Goal: Task Accomplishment & Management: Manage account settings

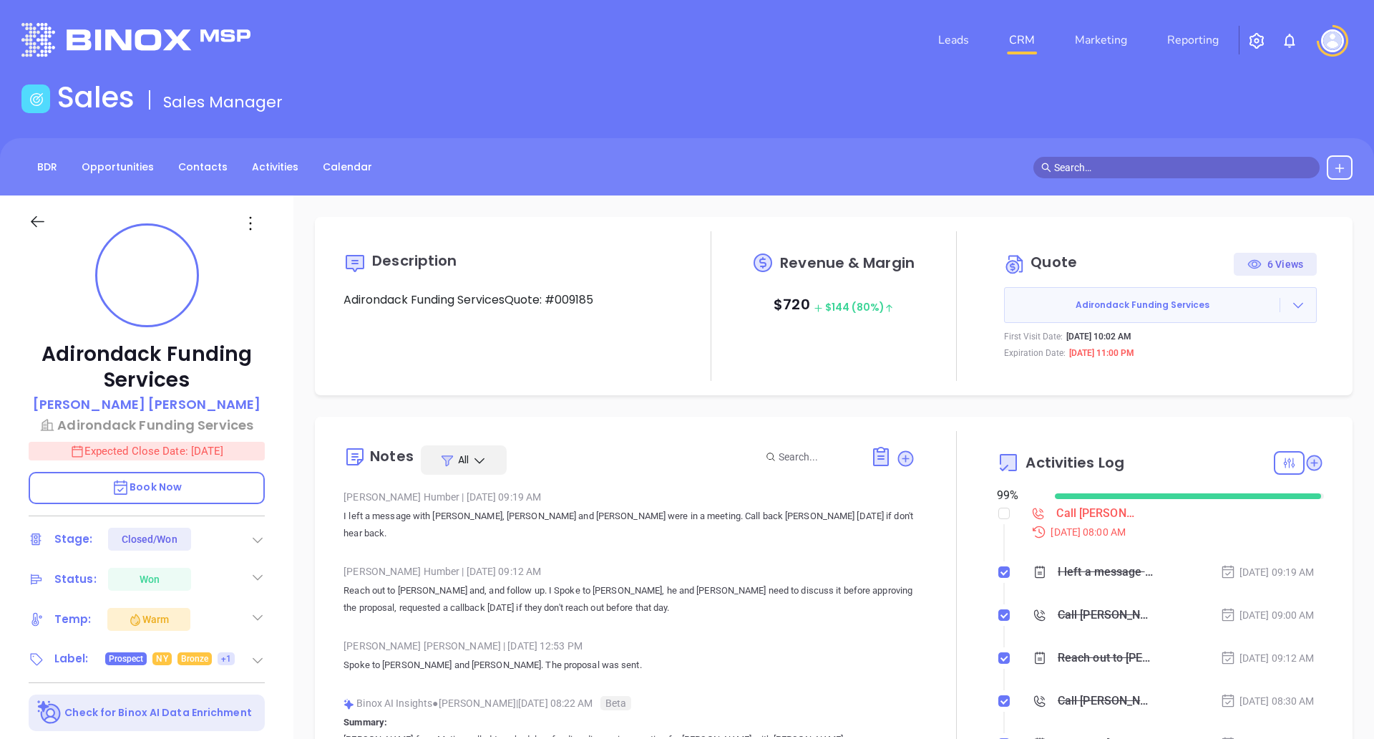
scroll to position [291, 0]
click at [1333, 36] on img at bounding box center [1332, 40] width 23 height 23
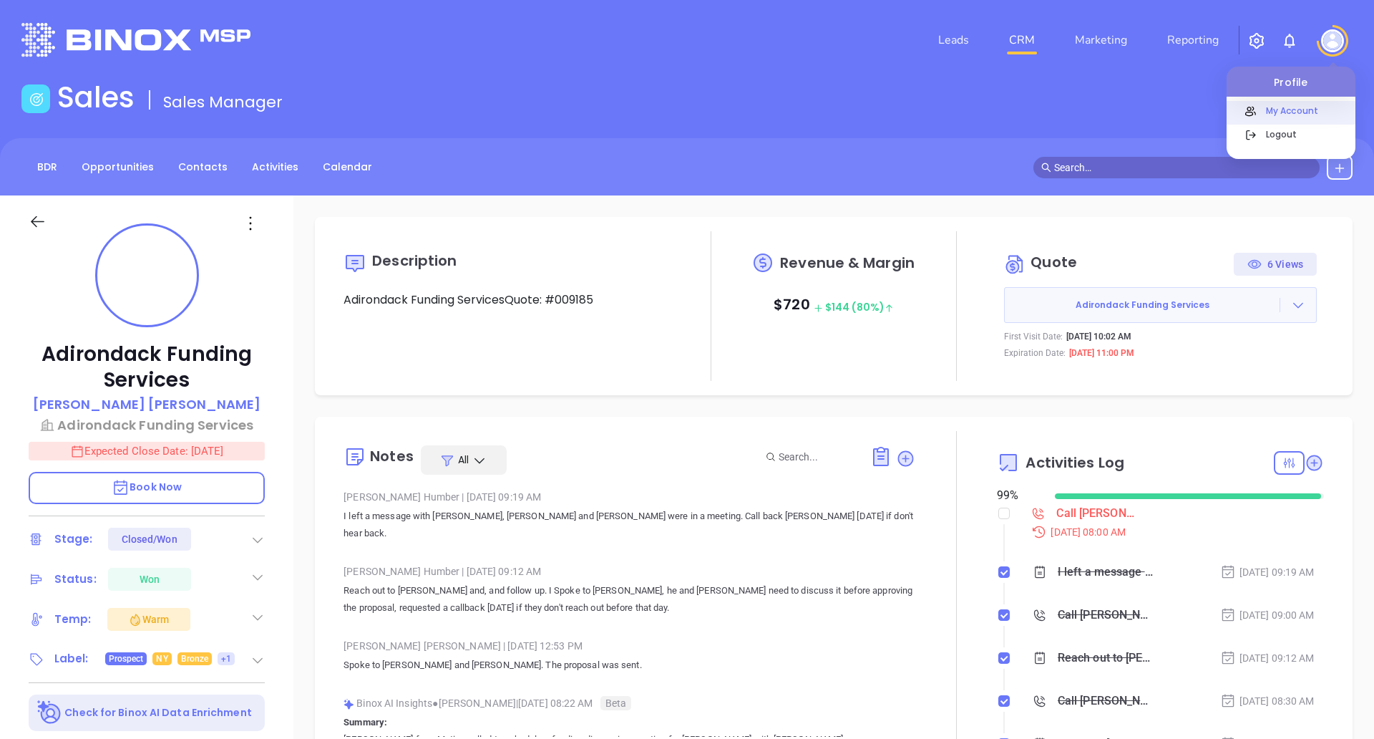
click at [1265, 106] on p "My Account" at bounding box center [1307, 110] width 97 height 15
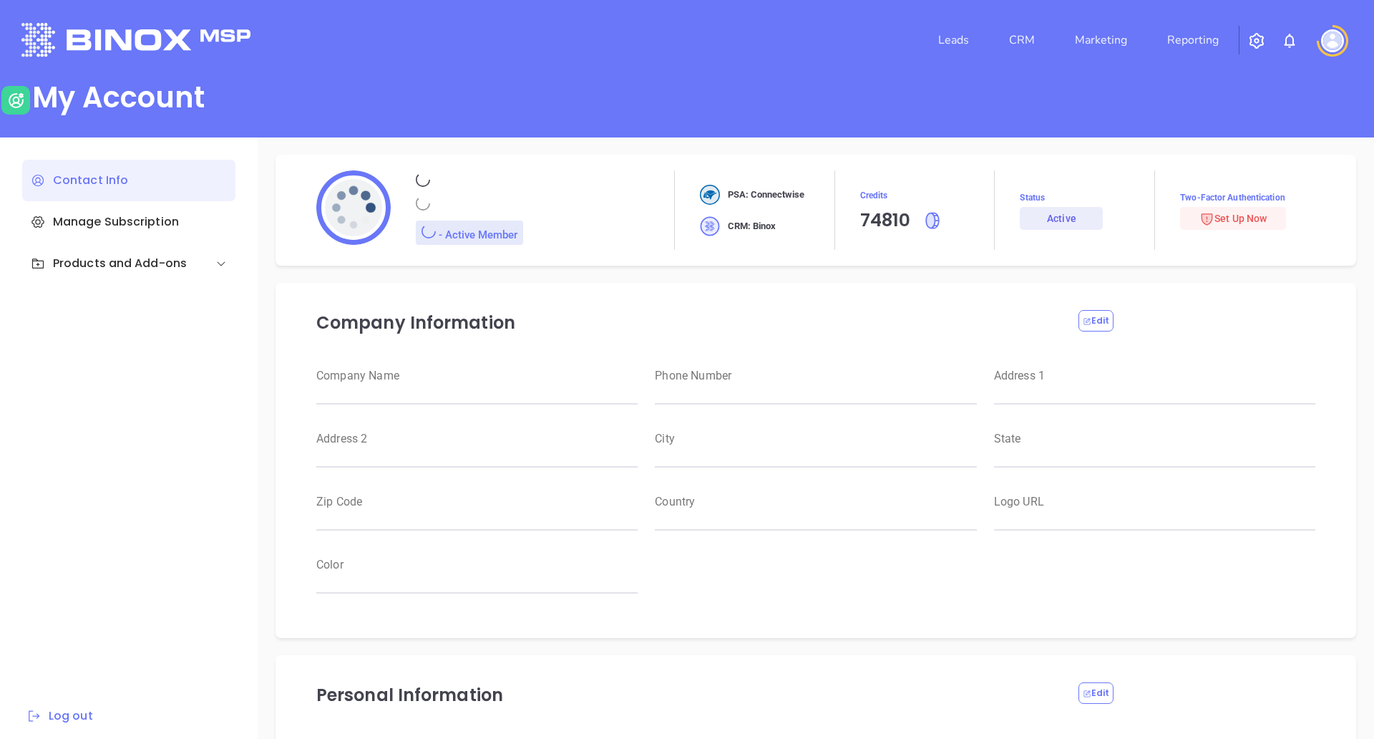
type input "[PERSON_NAME]"
type input "[PERSON_NAME][EMAIL_ADDRESS][PERSON_NAME][DOMAIN_NAME]"
type input "Motiva Networks"
type input "Marketing"
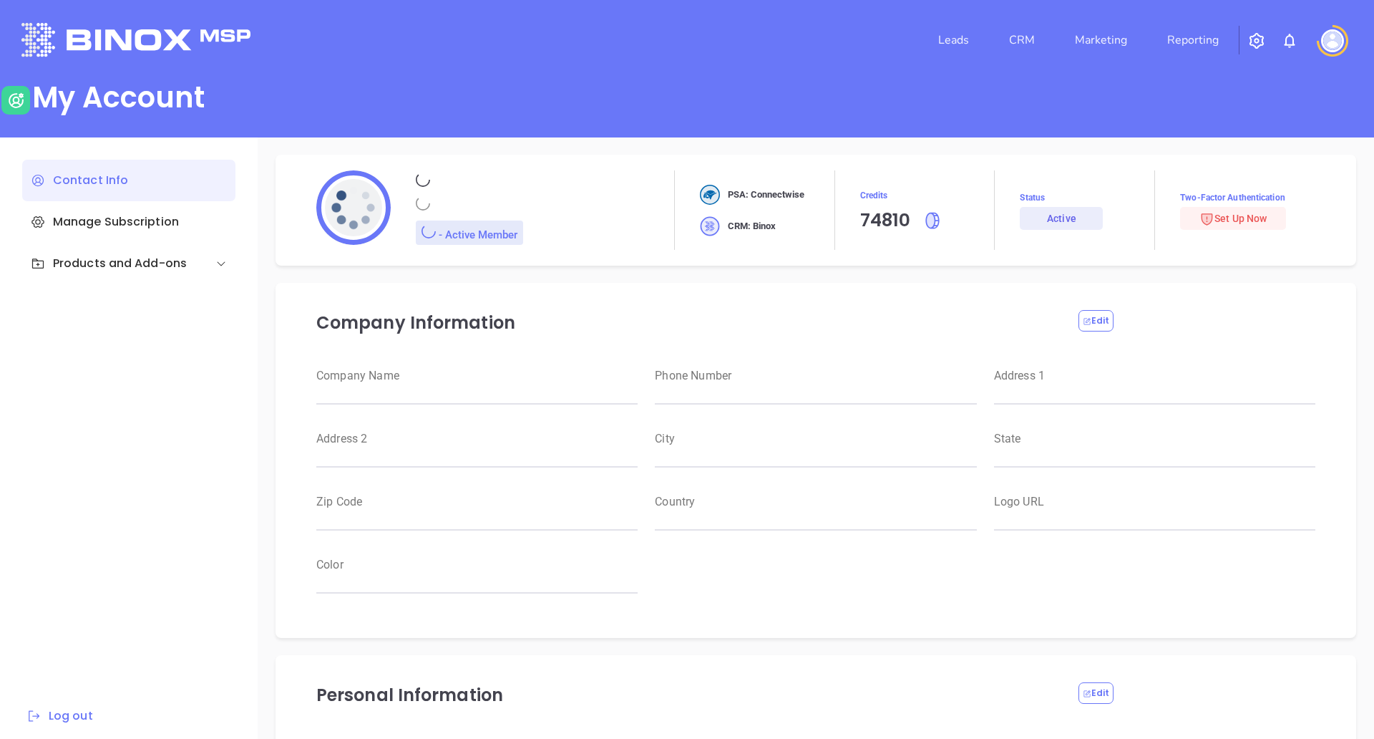
type input "Motiva Networks"
type input "[PHONE_NUMBER]"
type input "[STREET_ADDRESS]"
type input "[GEOGRAPHIC_DATA]"
type input "[US_STATE]"
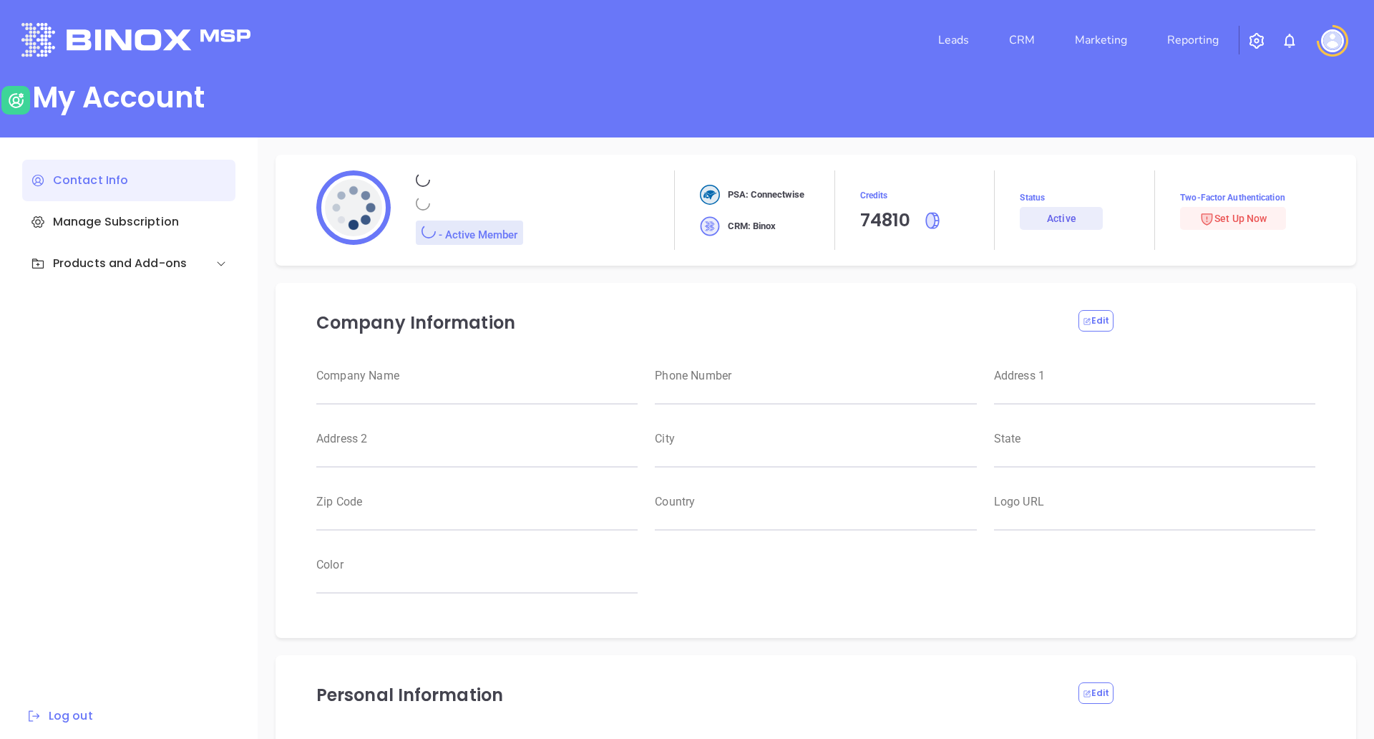
type input "11530"
type input "[GEOGRAPHIC_DATA]"
type input "[URL][DOMAIN_NAME]"
type input "#007aff"
